Goal: Task Accomplishment & Management: Manage account settings

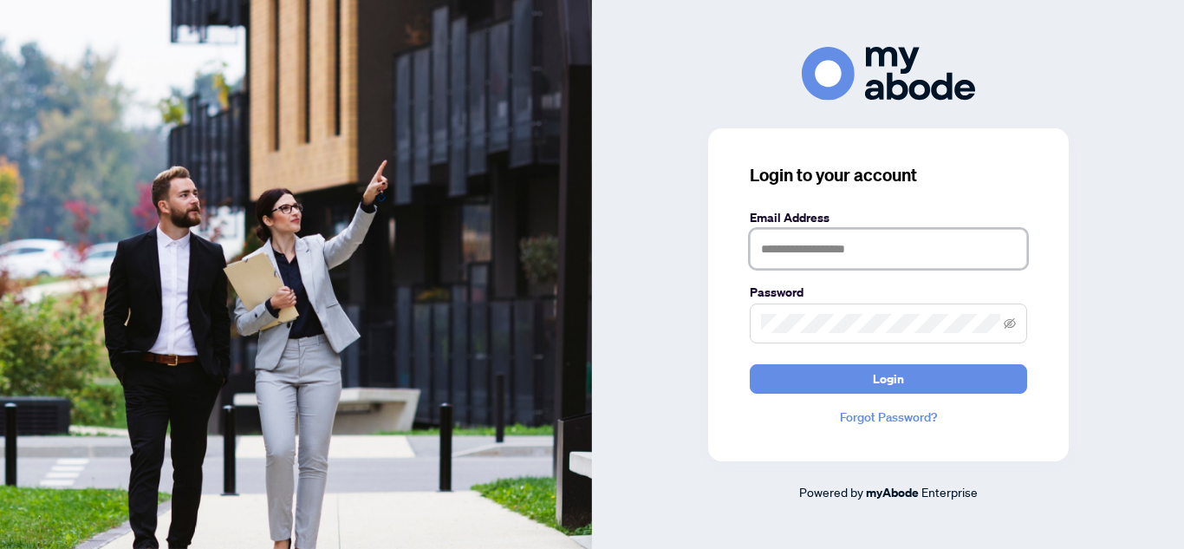
click at [838, 251] on input "text" at bounding box center [888, 249] width 277 height 40
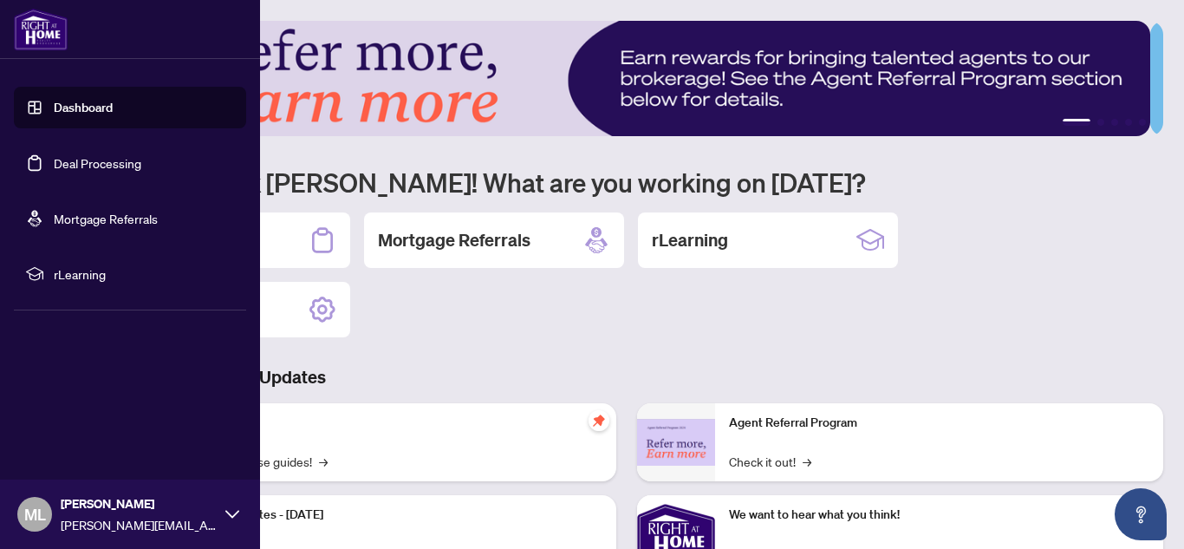
click at [84, 161] on link "Deal Processing" at bounding box center [98, 163] width 88 height 16
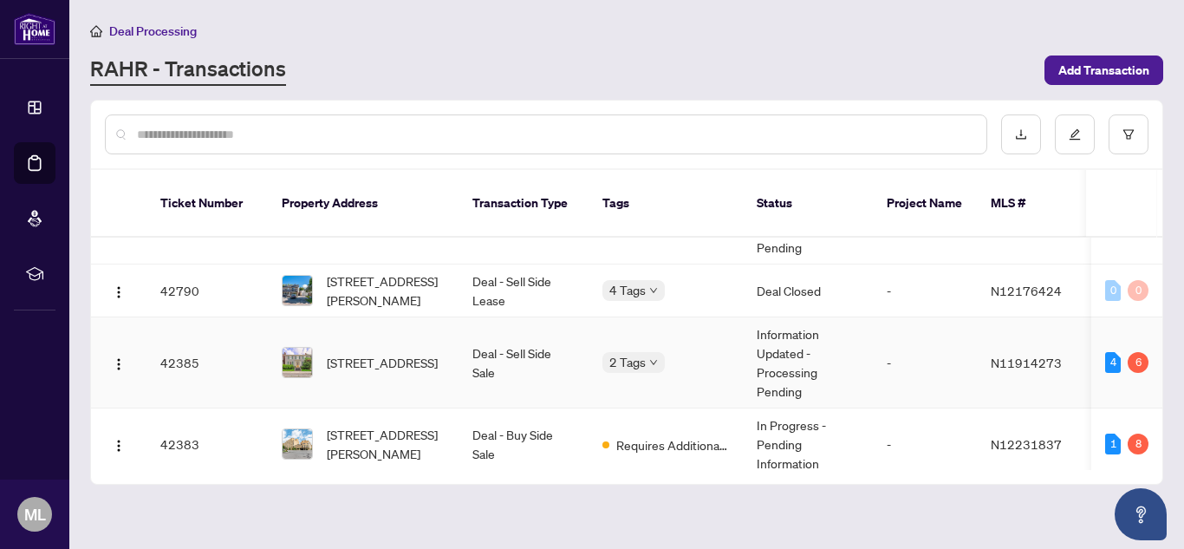
scroll to position [248, 0]
click at [561, 342] on td "Deal - Sell Side Sale" at bounding box center [524, 361] width 130 height 91
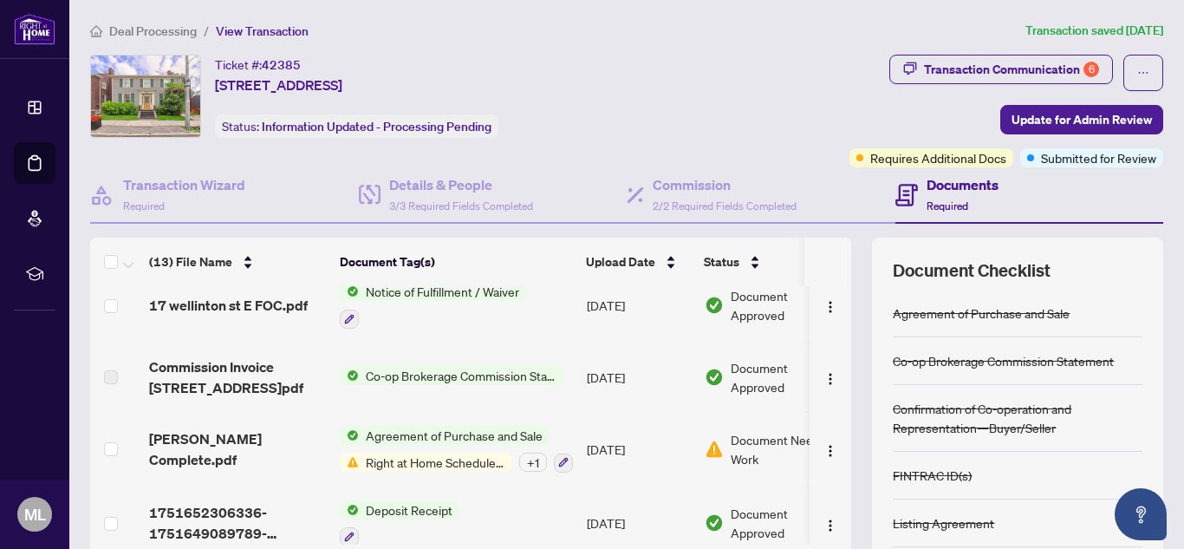
scroll to position [682, 0]
click at [390, 365] on span "Co-op Brokerage Commission Statement" at bounding box center [461, 374] width 205 height 19
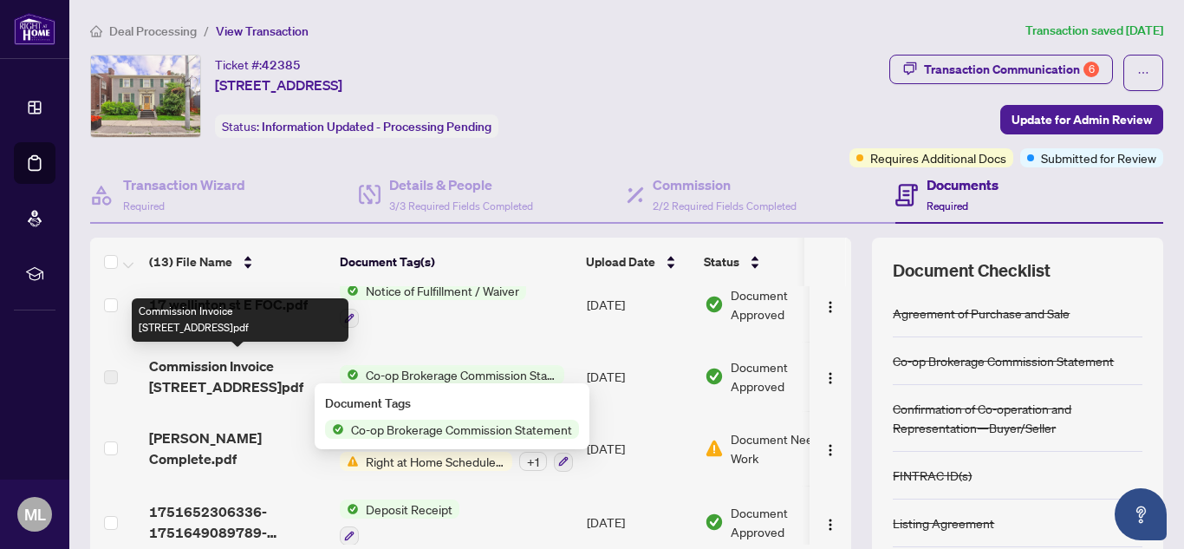
click at [225, 379] on span "Commission Invoice 17 Wellington St E.pdf" at bounding box center [237, 376] width 177 height 42
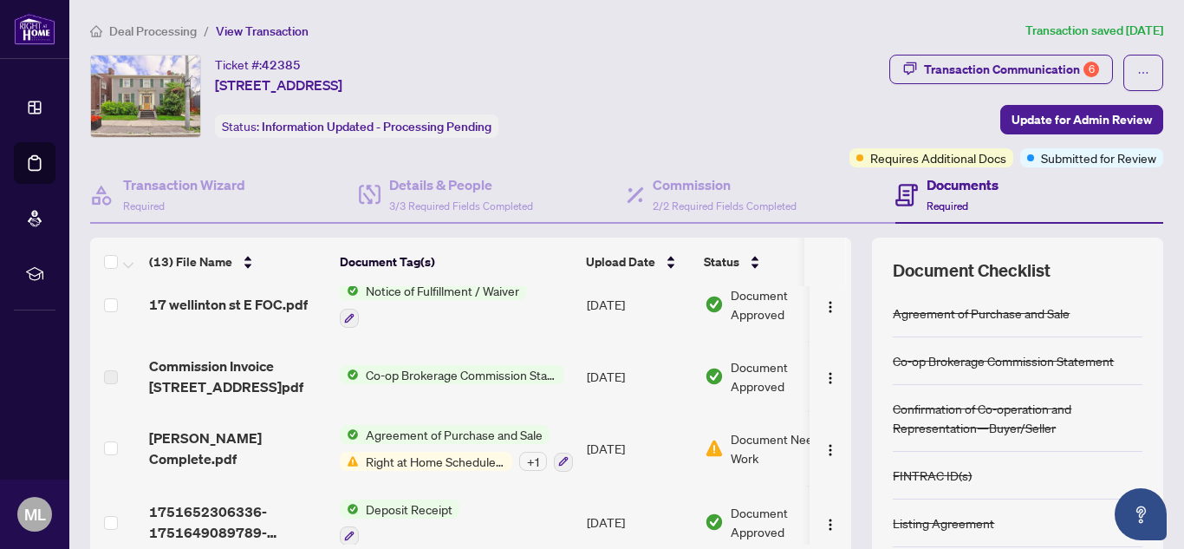
click at [443, 365] on span "Co-op Brokerage Commission Statement" at bounding box center [461, 374] width 205 height 19
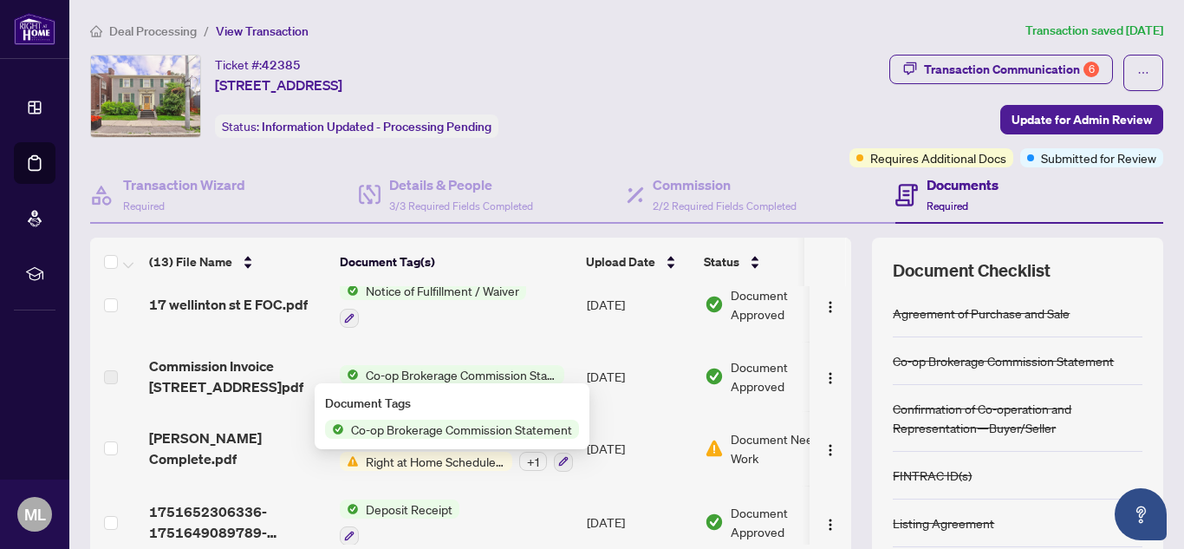
click at [453, 428] on span "Co-op Brokerage Commission Statement" at bounding box center [461, 429] width 235 height 19
click at [485, 401] on div "Document Tags" at bounding box center [452, 403] width 254 height 19
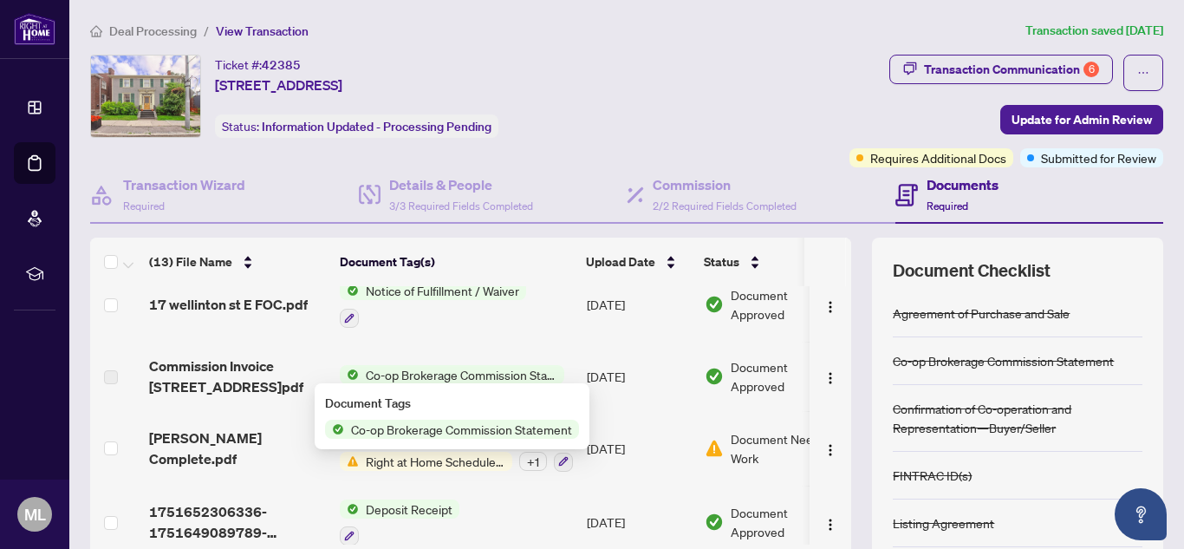
click at [512, 365] on span "Co-op Brokerage Commission Statement" at bounding box center [461, 374] width 205 height 19
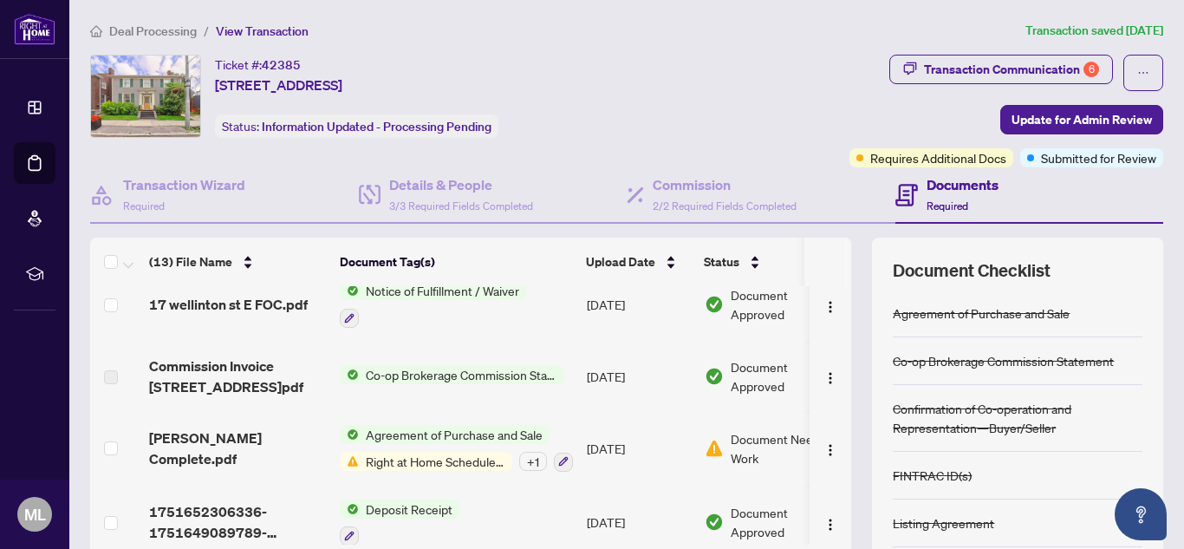
click at [739, 374] on span "Document Approved" at bounding box center [785, 376] width 108 height 38
click at [824, 373] on img "button" at bounding box center [831, 378] width 14 height 14
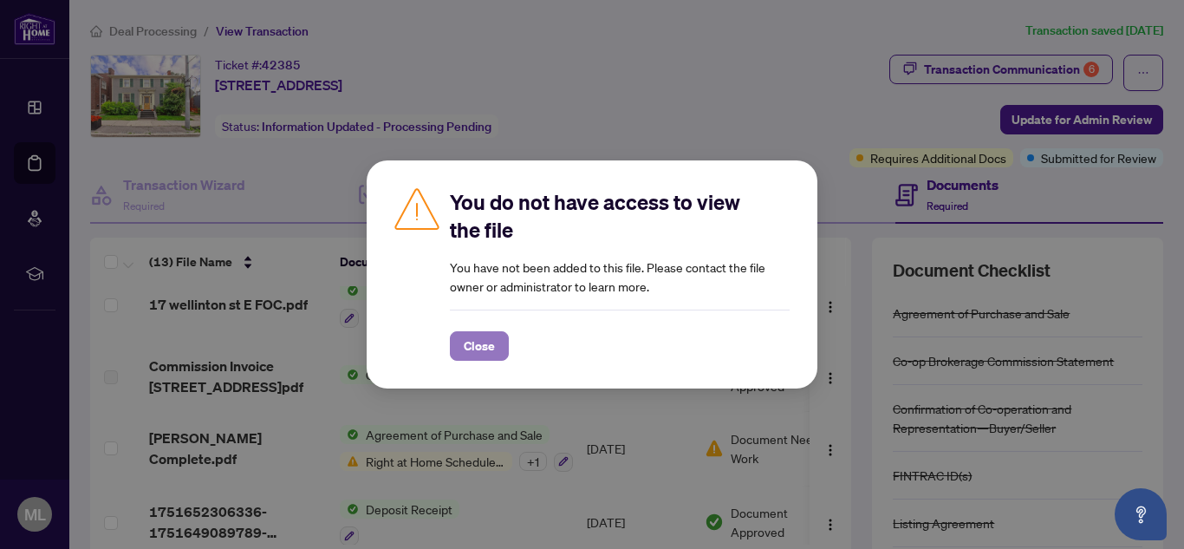
click at [479, 342] on span "Close" at bounding box center [479, 346] width 31 height 28
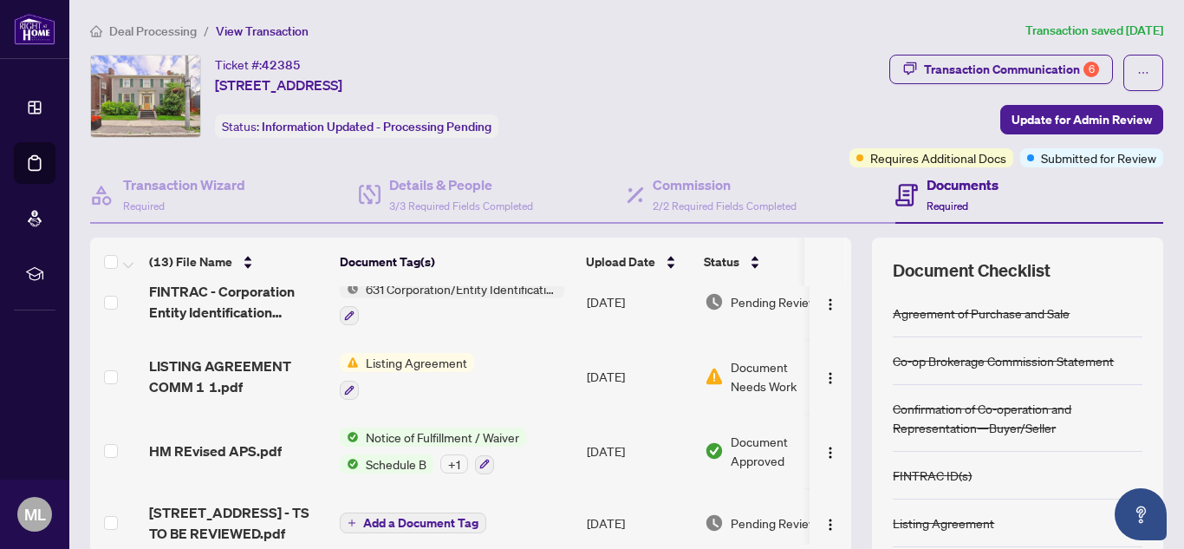
scroll to position [173, 0]
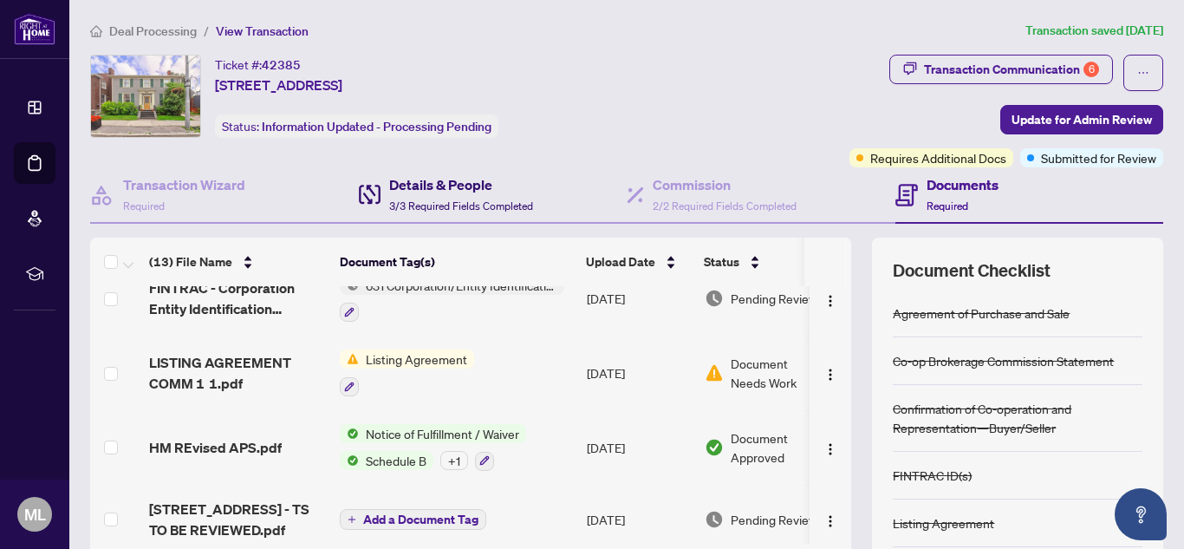
click at [427, 192] on h4 "Details & People" at bounding box center [461, 184] width 144 height 21
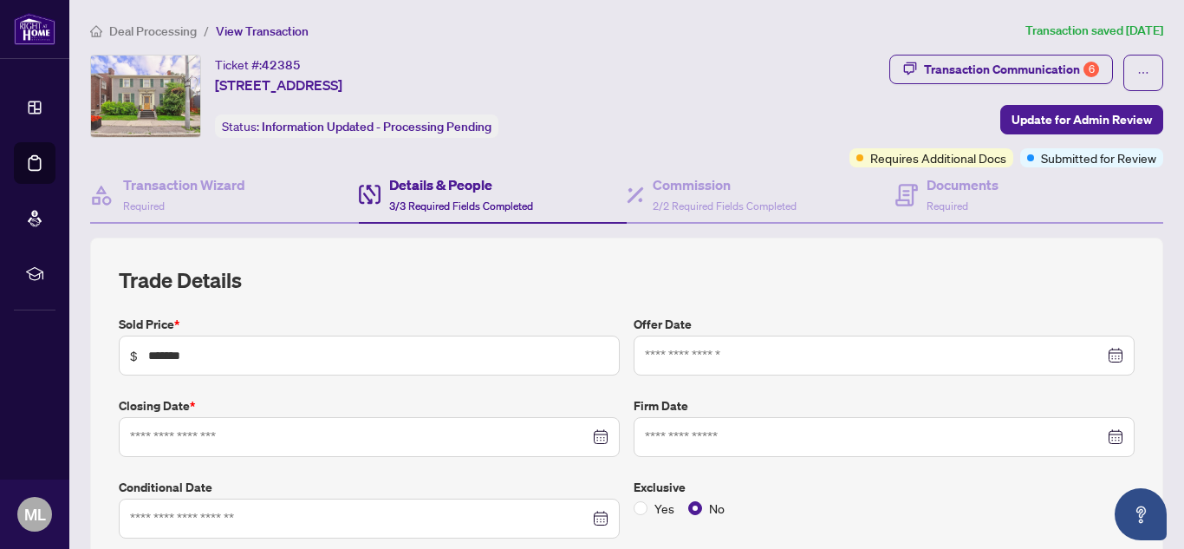
type input "**********"
click at [682, 173] on div "Commission 2/2 Required Fields Completed" at bounding box center [761, 195] width 269 height 56
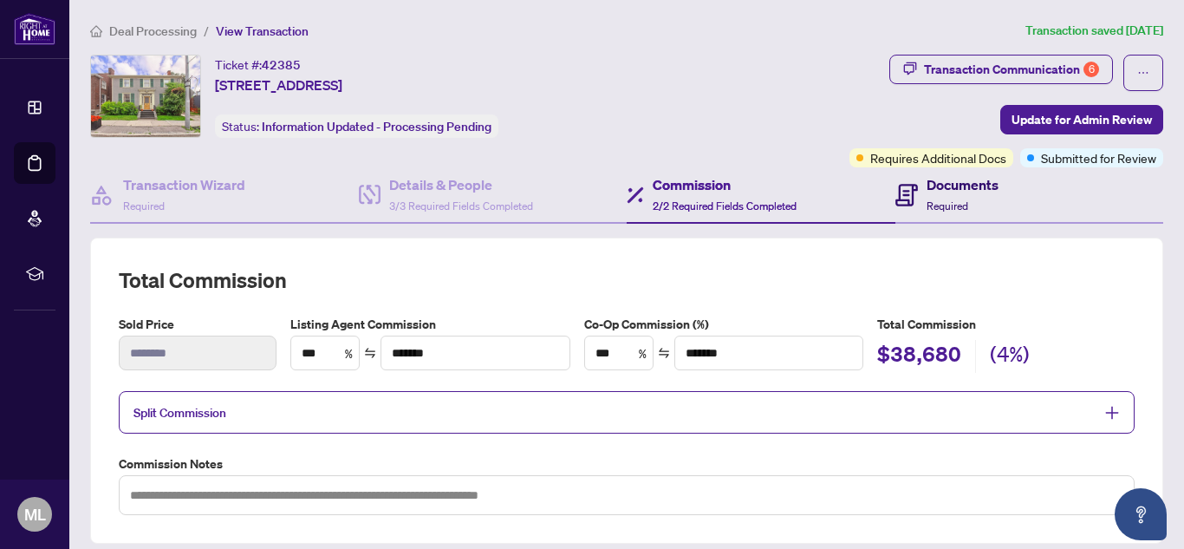
click at [914, 185] on div "Documents Required" at bounding box center [947, 194] width 103 height 41
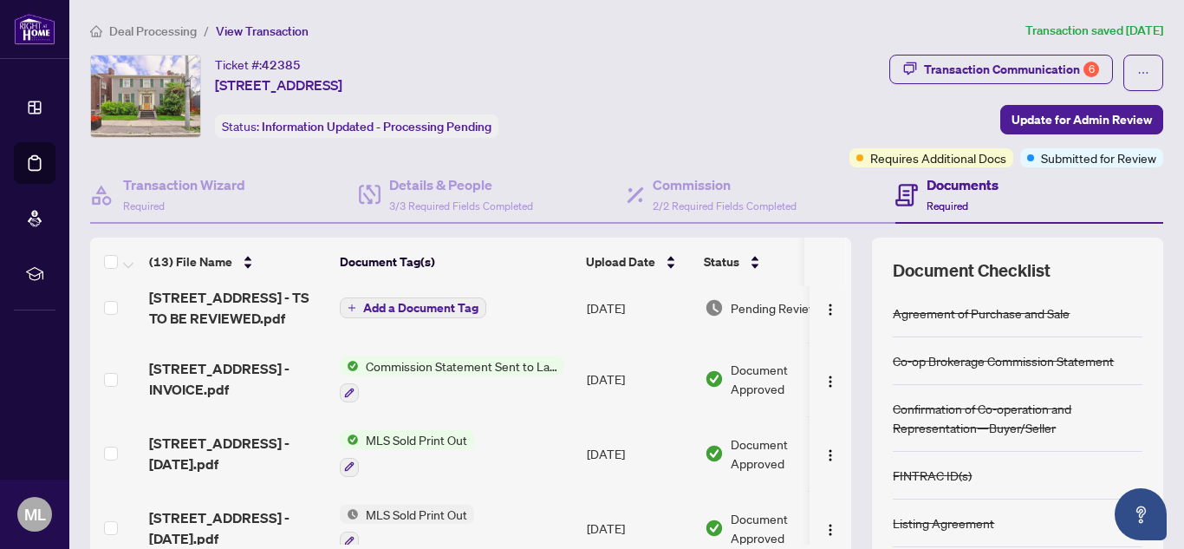
scroll to position [386, 0]
click at [522, 362] on span "Commission Statement Sent to Lawyer" at bounding box center [461, 364] width 205 height 19
click at [685, 76] on div "Transaction Communication 6 Update for Admin Review Requires Additional Docs Su…" at bounding box center [921, 111] width 493 height 113
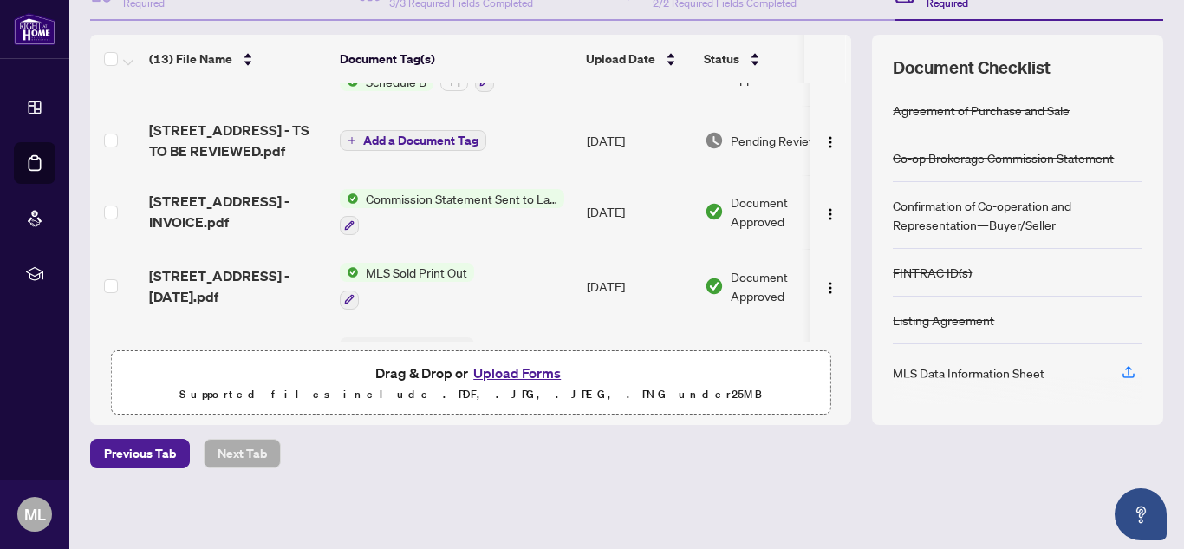
scroll to position [0, 0]
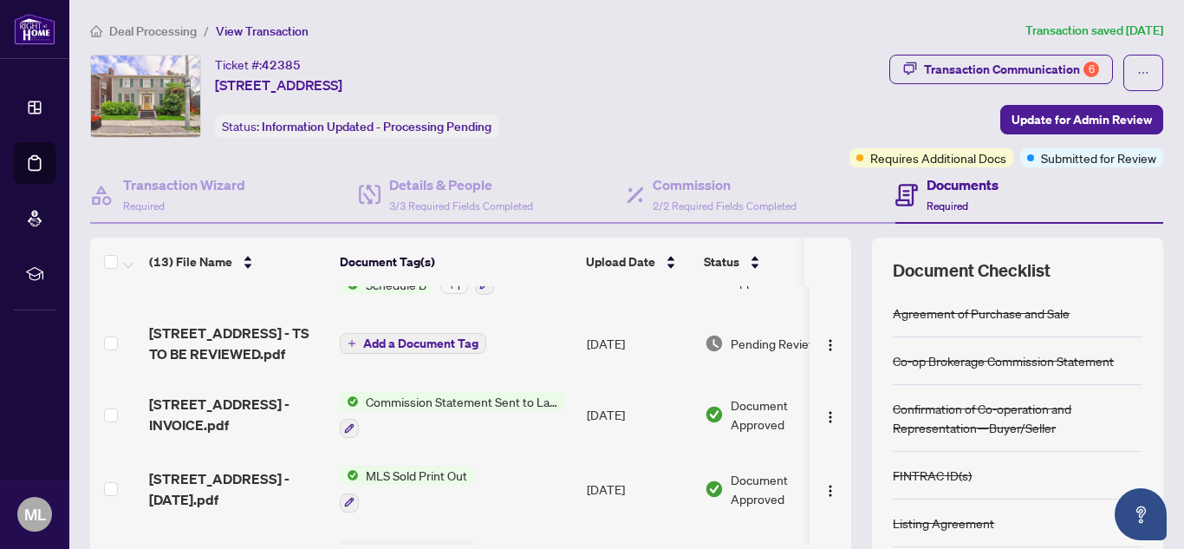
click at [496, 407] on span "Commission Statement Sent to Lawyer" at bounding box center [461, 401] width 205 height 19
click at [732, 49] on div "Deal Processing / View Transaction Transaction saved 2 days ago Ticket #: 42385…" at bounding box center [626, 376] width 1087 height 711
click at [345, 424] on icon "button" at bounding box center [349, 428] width 10 height 10
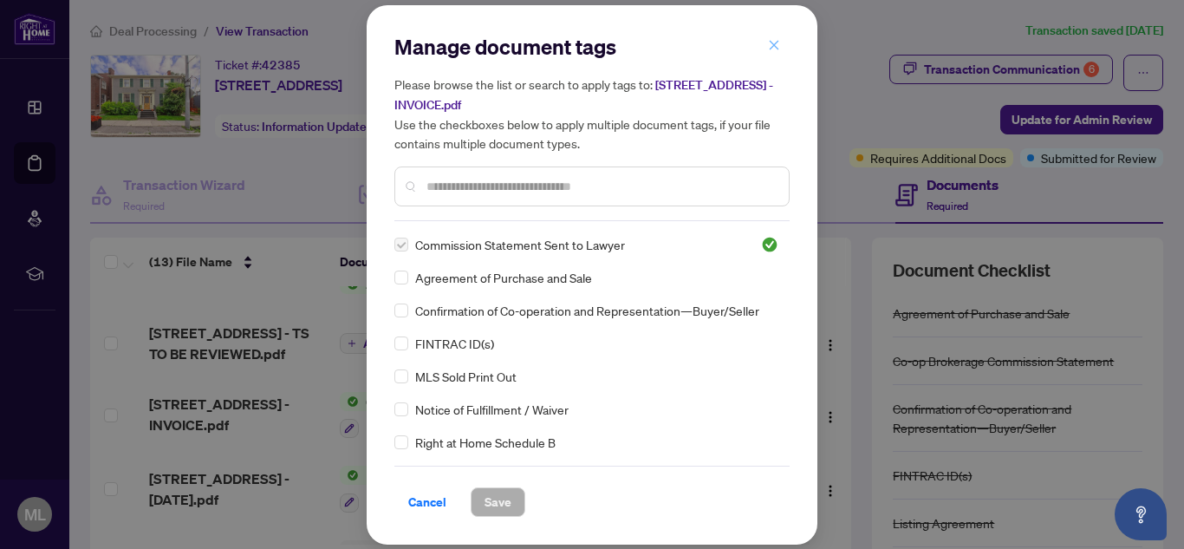
click at [773, 49] on icon "close" at bounding box center [775, 46] width 10 height 10
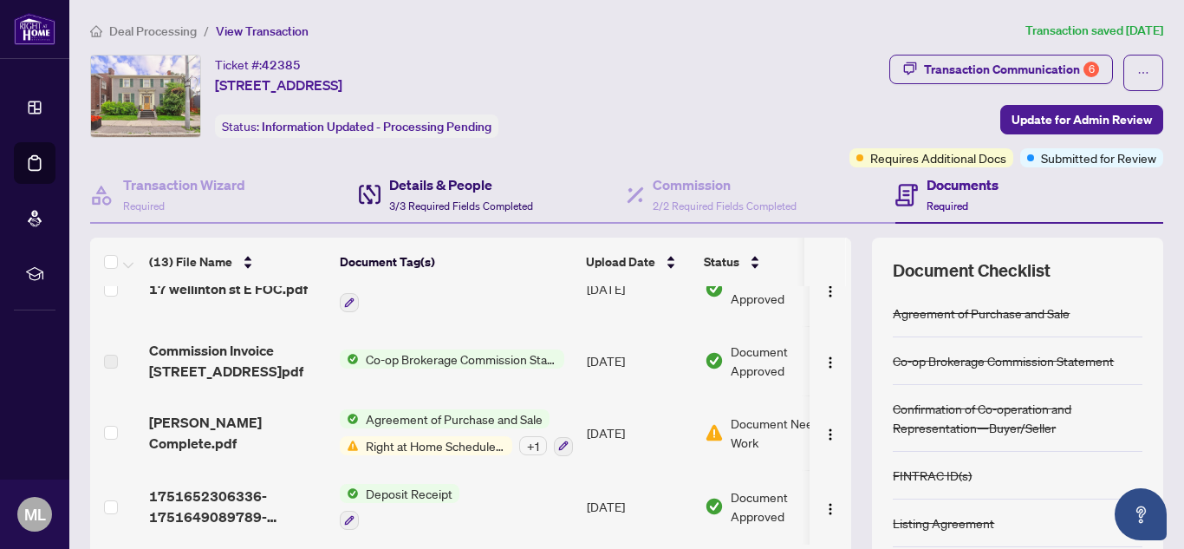
click at [453, 183] on h4 "Details & People" at bounding box center [461, 184] width 144 height 21
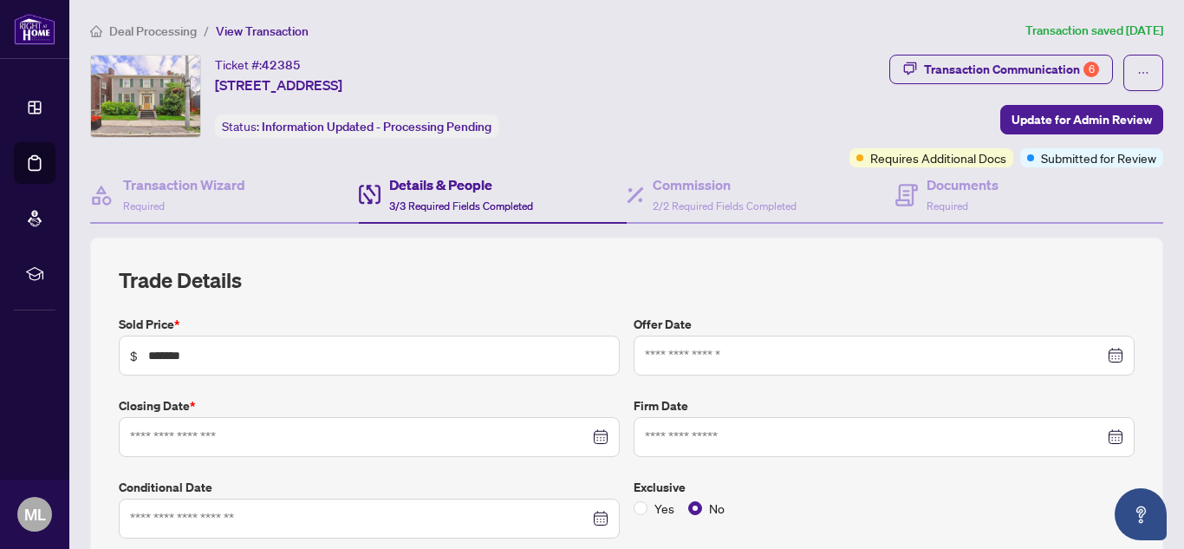
type input "**********"
type input "*******"
type input "*"
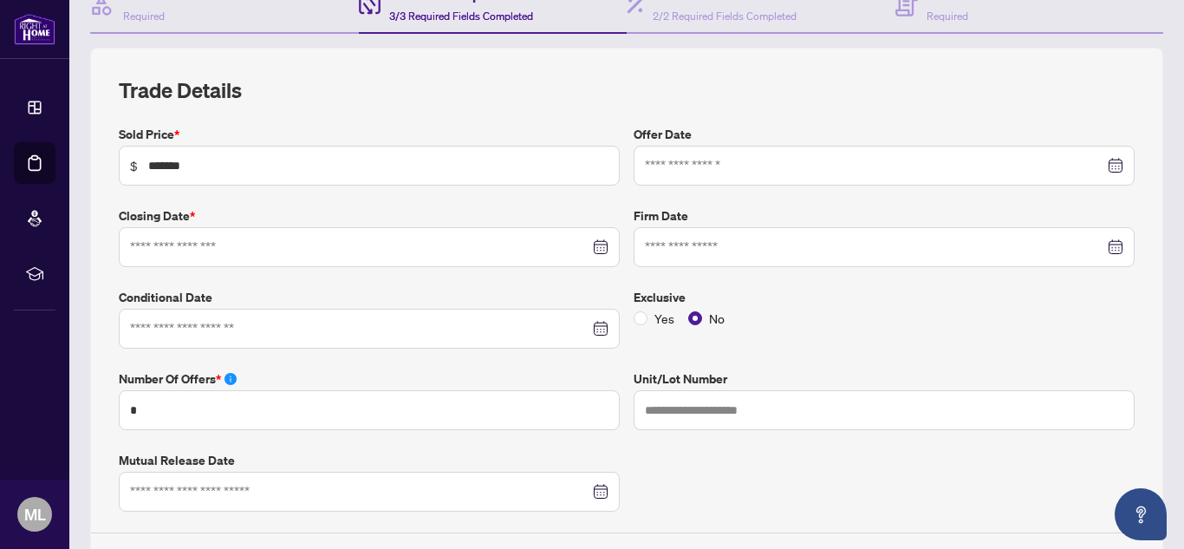
type input "**********"
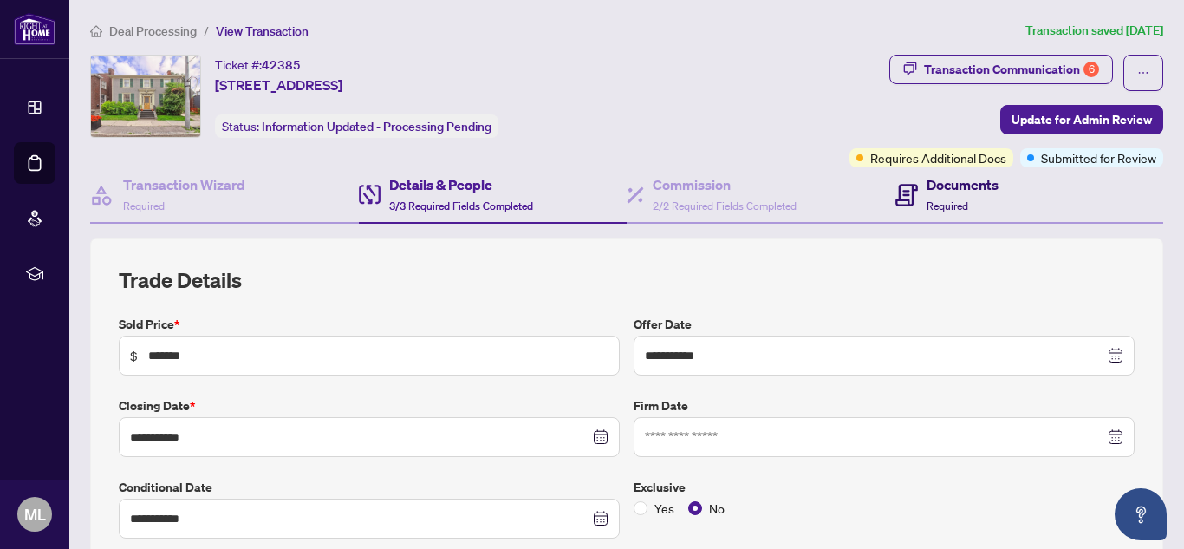
click at [957, 185] on h4 "Documents" at bounding box center [963, 184] width 72 height 21
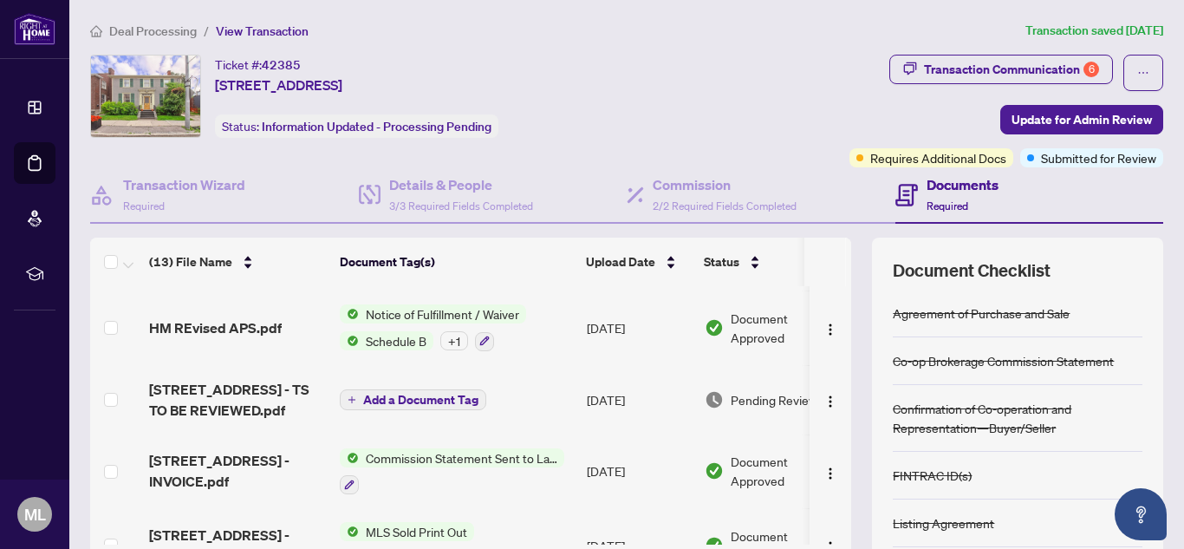
scroll to position [294, 0]
click at [429, 451] on span "Commission Statement Sent to Lawyer" at bounding box center [461, 456] width 205 height 19
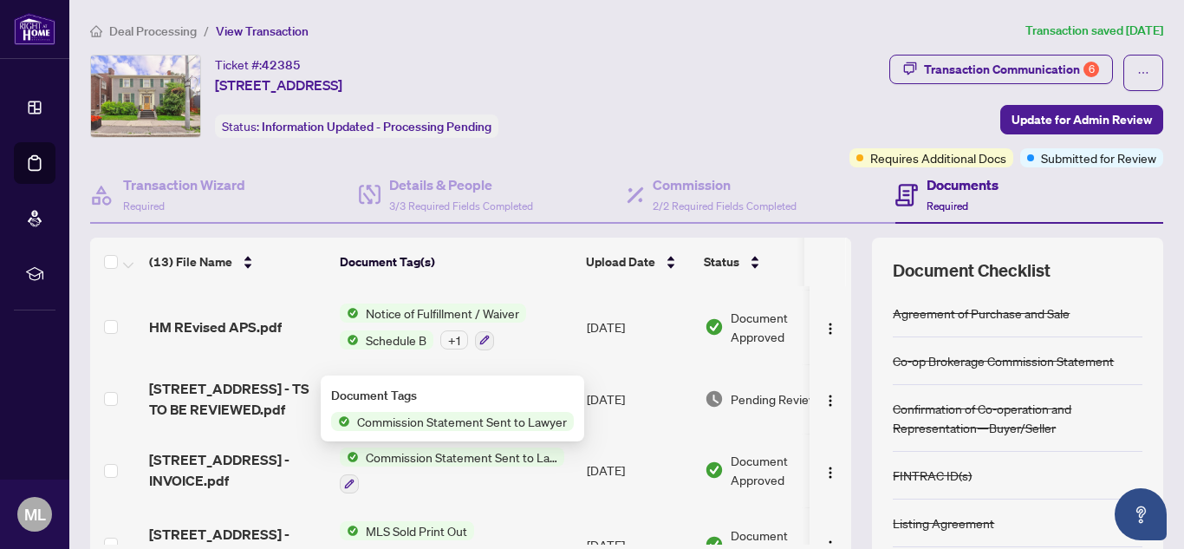
click at [724, 455] on div "Document Approved" at bounding box center [772, 470] width 134 height 38
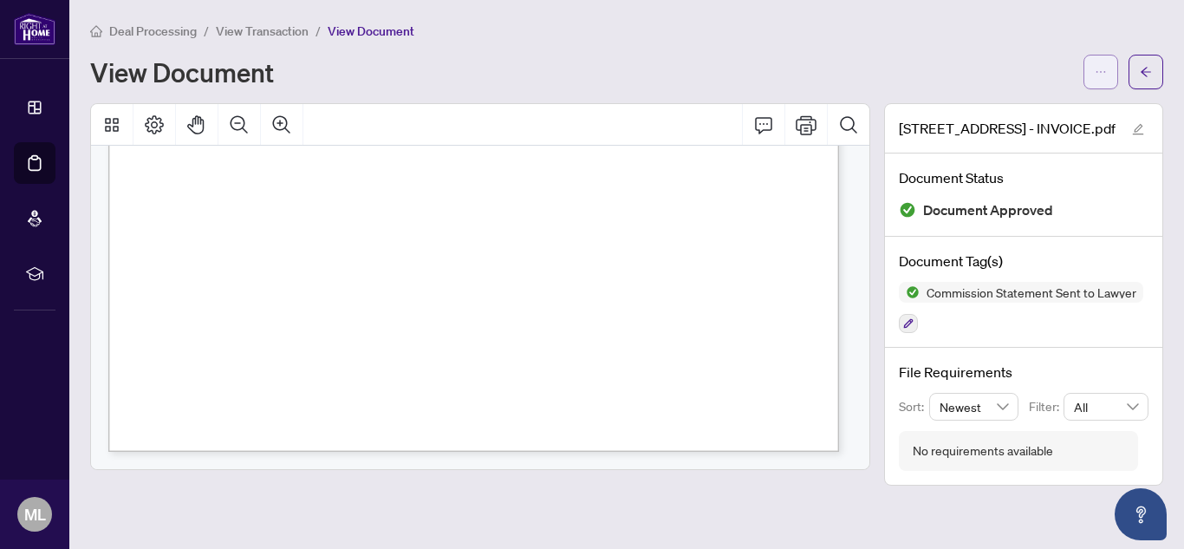
click at [1092, 59] on button "button" at bounding box center [1101, 72] width 35 height 35
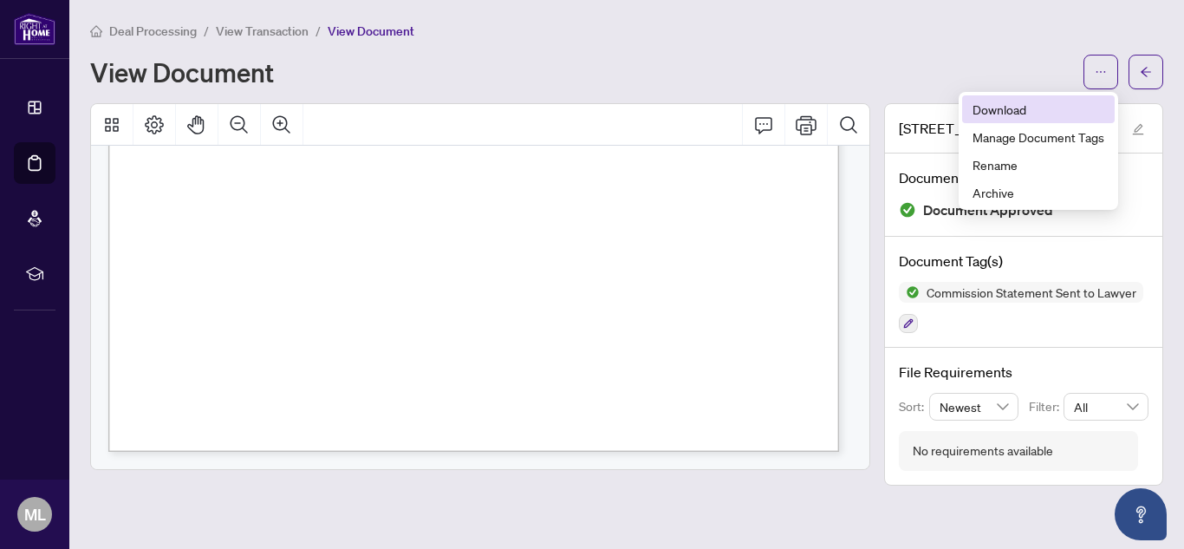
click at [1023, 108] on span "Download" at bounding box center [1039, 109] width 132 height 19
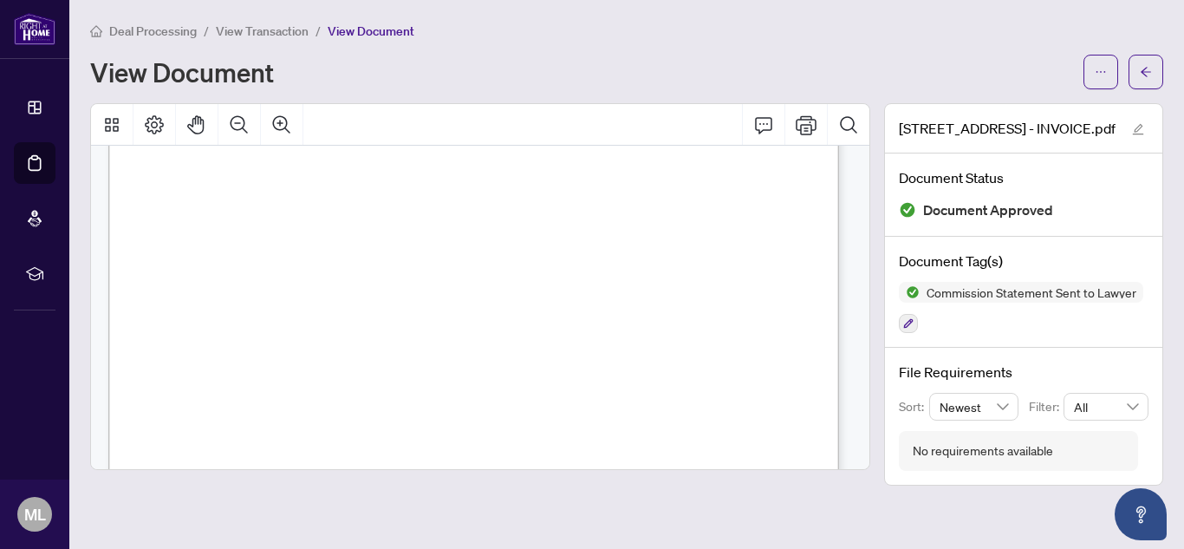
scroll to position [290, 0]
